Goal: Information Seeking & Learning: Find specific page/section

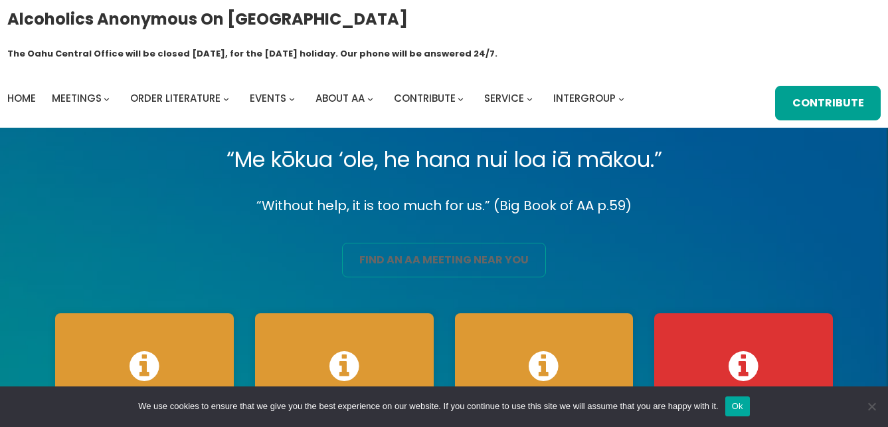
click at [452, 243] on link "find an aa meeting near you" at bounding box center [443, 260] width 203 height 35
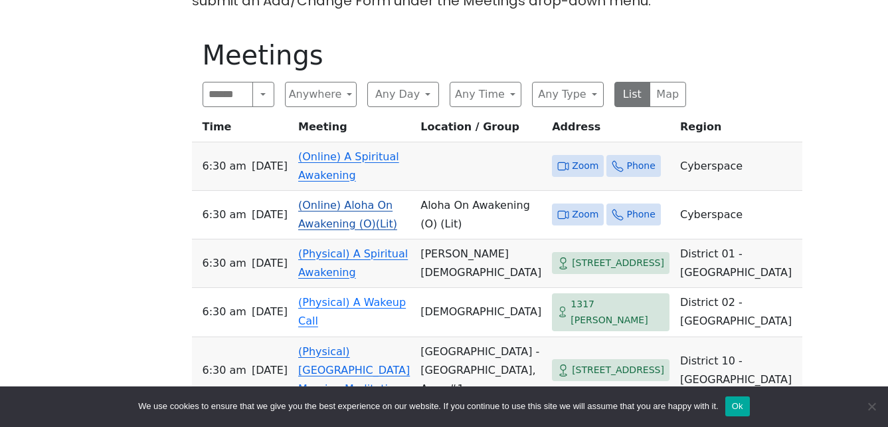
scroll to position [465, 0]
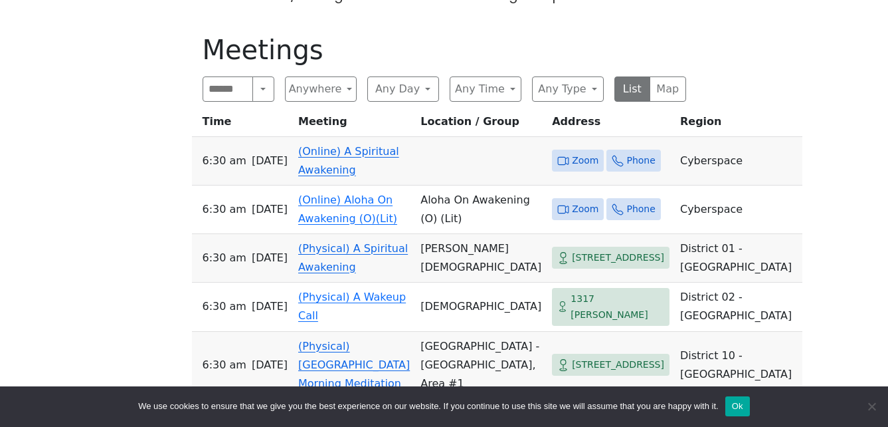
click at [350, 145] on link "(Online) A Spiritual Awakening" at bounding box center [348, 160] width 101 height 31
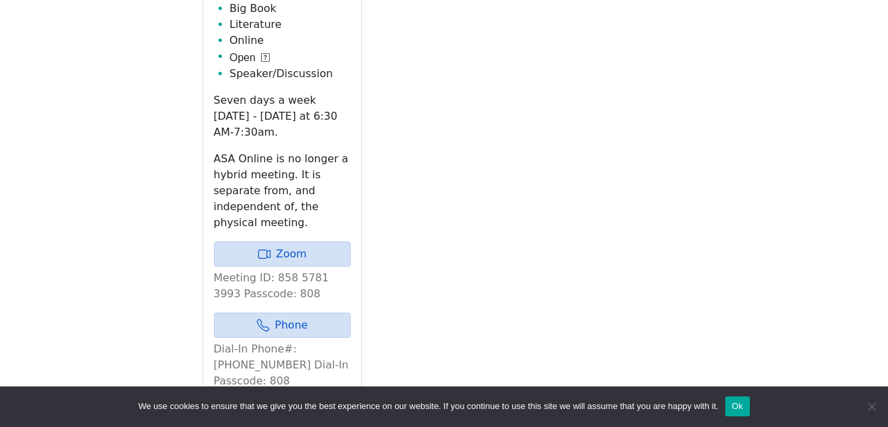
scroll to position [659, 0]
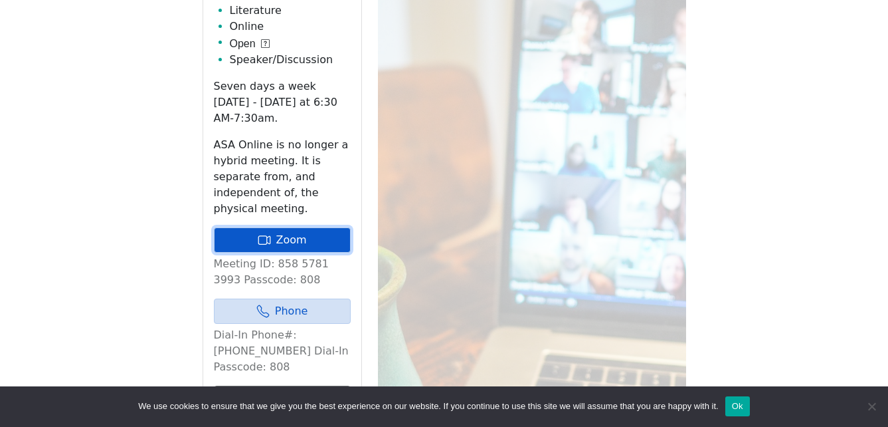
click at [320, 227] on link "Zoom" at bounding box center [282, 239] width 137 height 25
